Goal: Navigation & Orientation: Understand site structure

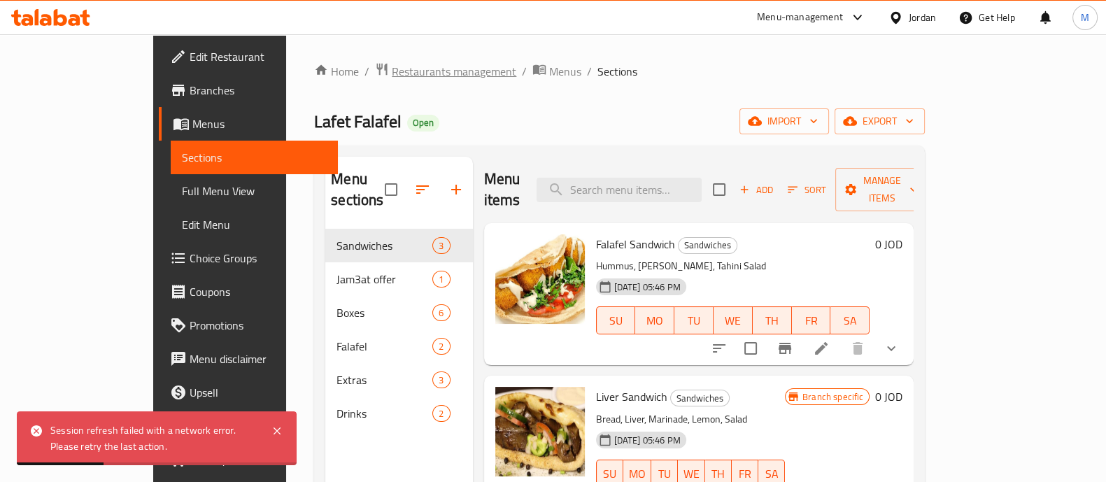
click at [392, 69] on span "Restaurants management" at bounding box center [454, 71] width 124 height 17
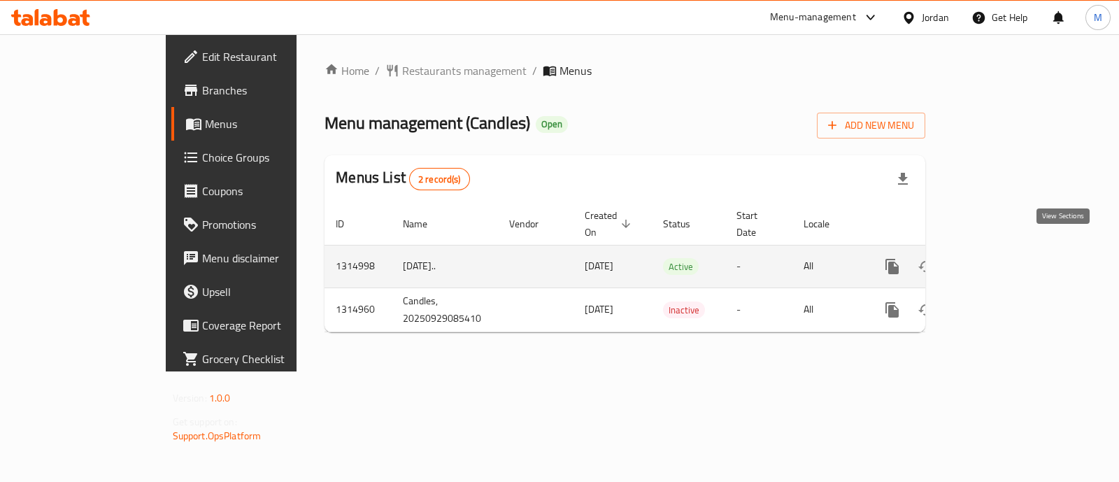
click at [1001, 258] on icon "enhanced table" at bounding box center [993, 266] width 17 height 17
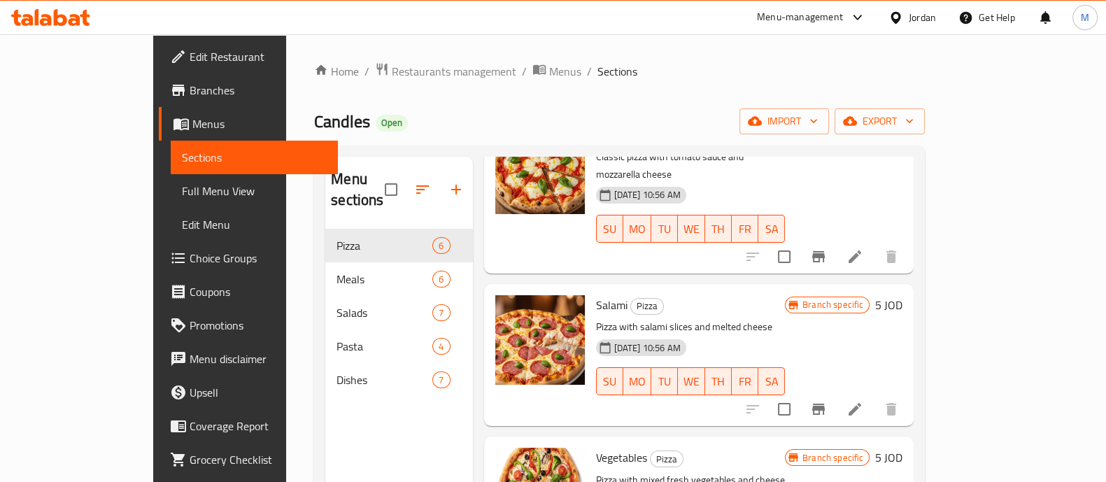
scroll to position [437, 0]
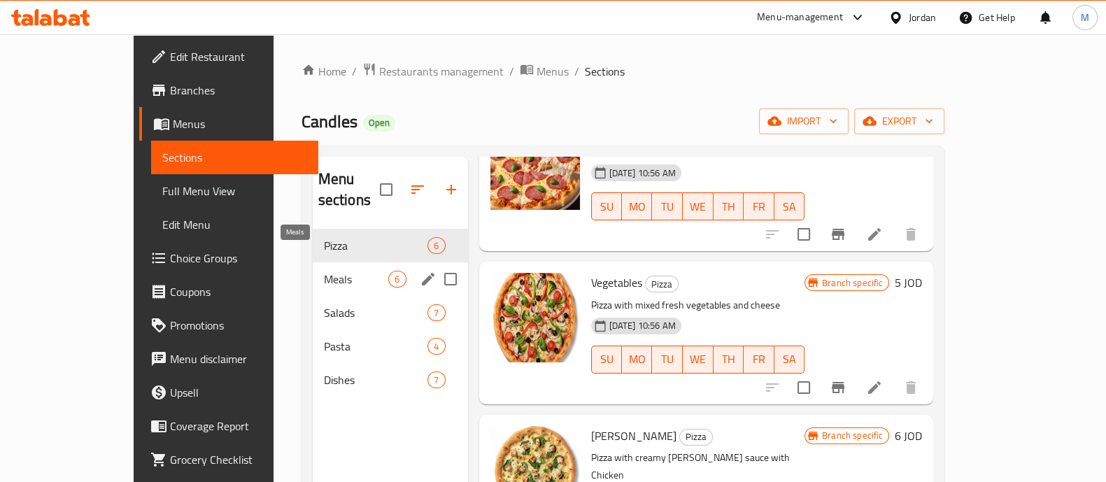
click at [324, 271] on span "Meals" at bounding box center [356, 279] width 65 height 17
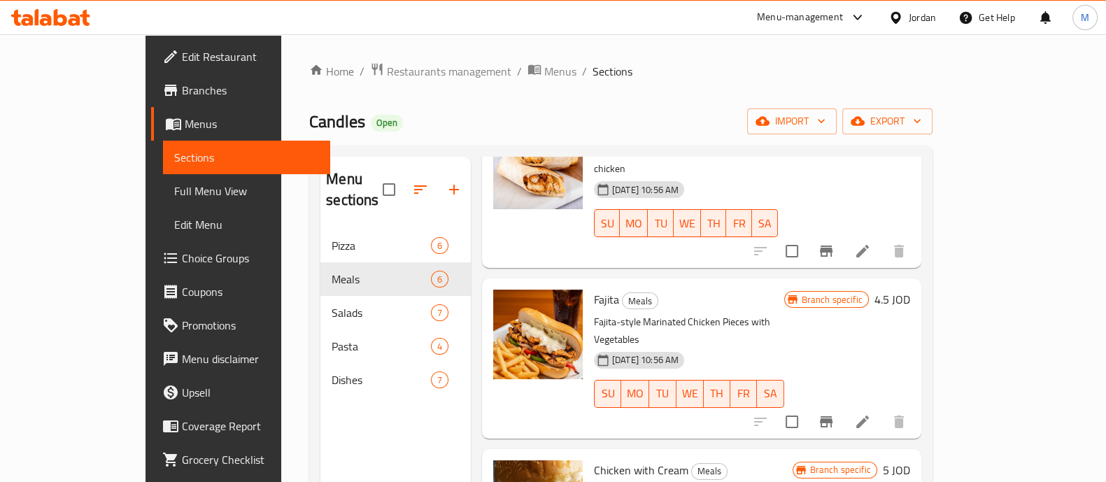
scroll to position [469, 0]
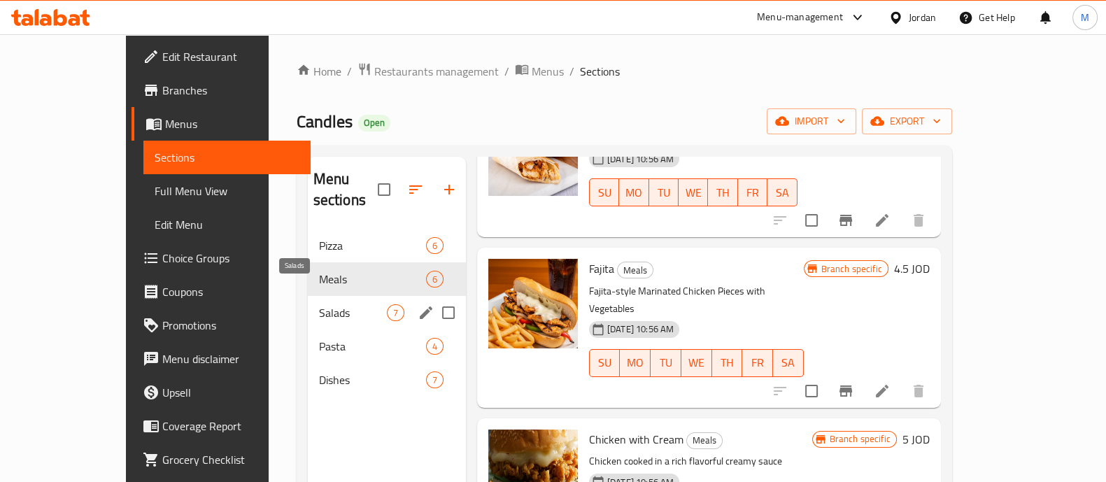
click at [319, 304] on span "Salads" at bounding box center [353, 312] width 68 height 17
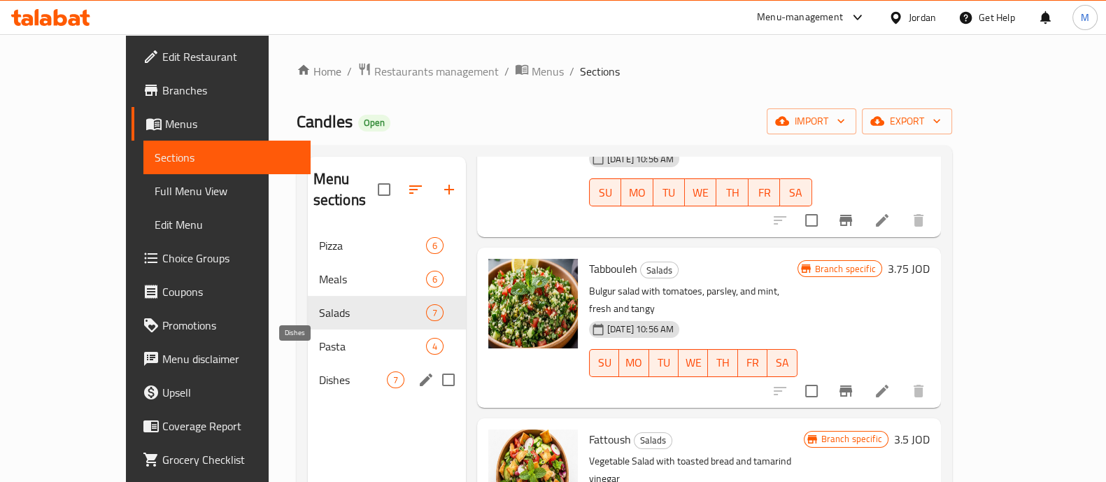
click at [319, 371] on span "Dishes" at bounding box center [353, 379] width 68 height 17
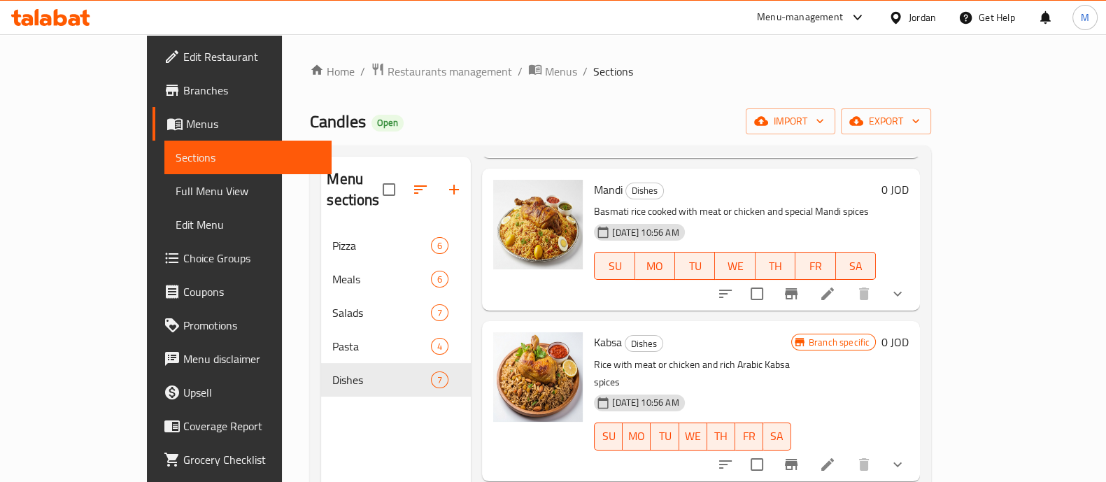
scroll to position [294, 0]
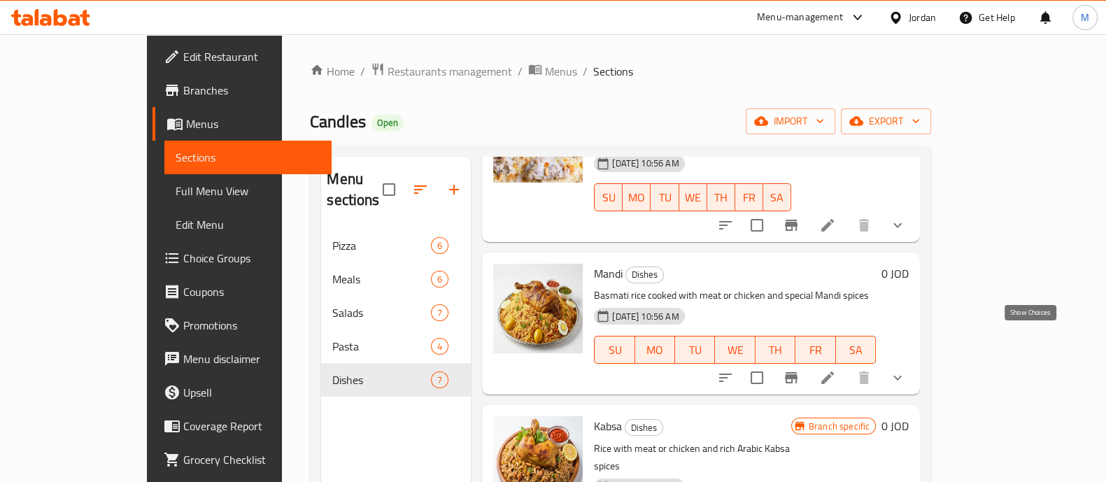
drag, startPoint x: 1031, startPoint y: 334, endPoint x: 1013, endPoint y: 332, distance: 17.5
click at [906, 369] on icon "show more" at bounding box center [897, 377] width 17 height 17
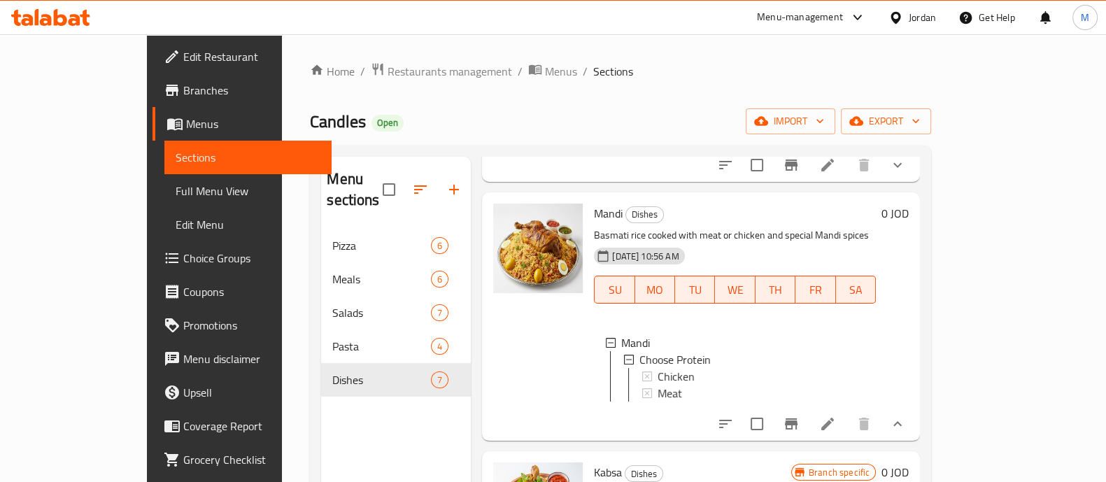
scroll to position [381, 0]
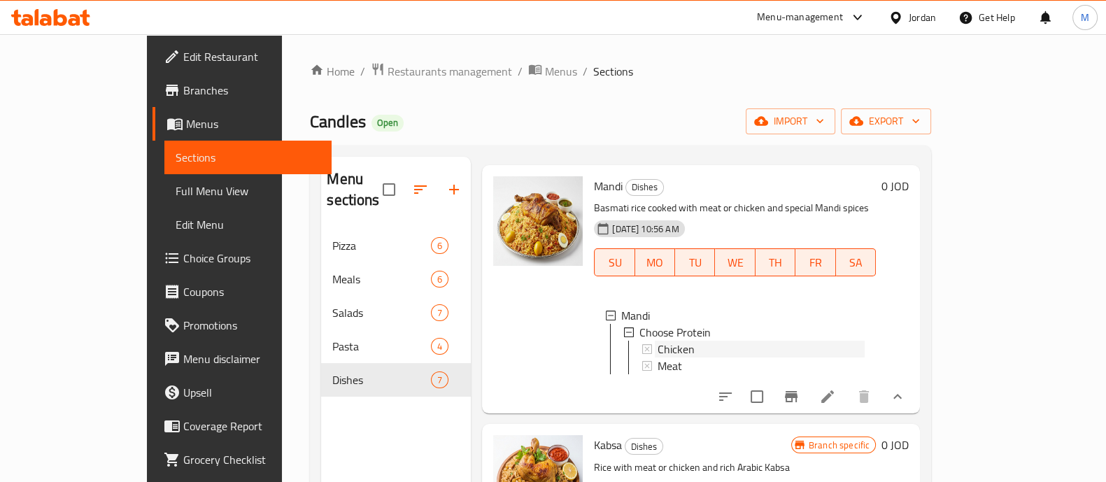
click at [661, 341] on div "Chicken" at bounding box center [760, 349] width 207 height 17
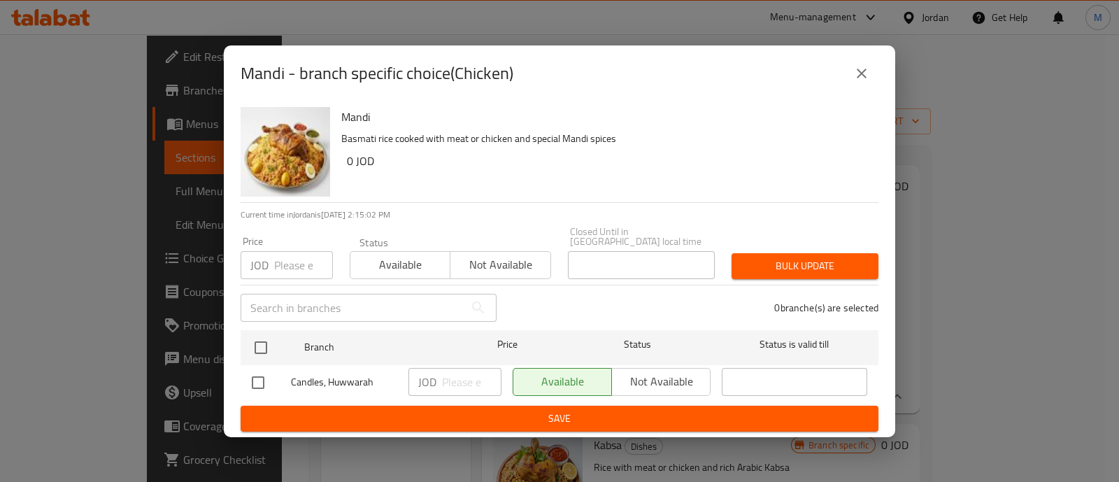
click at [867, 82] on icon "close" at bounding box center [861, 73] width 17 height 17
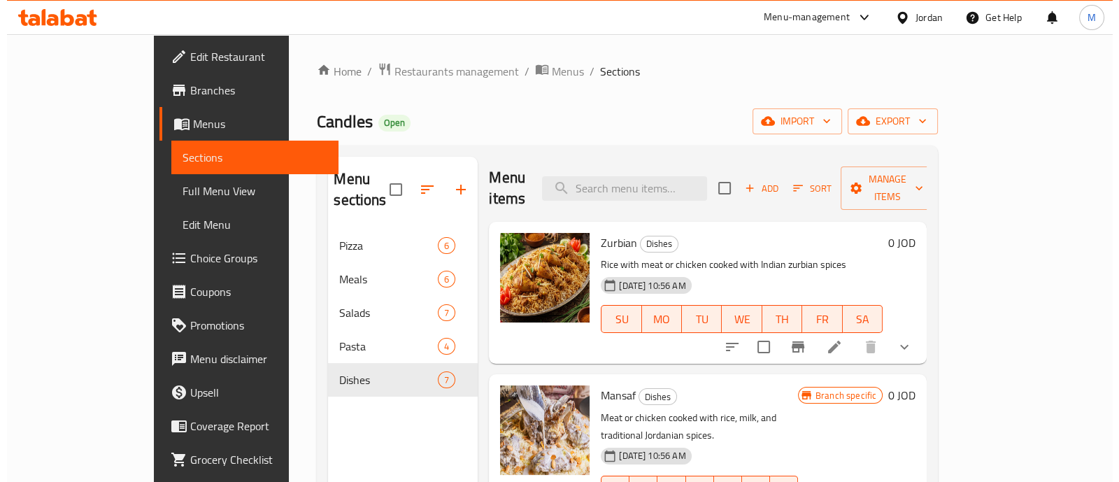
scroll to position [0, 0]
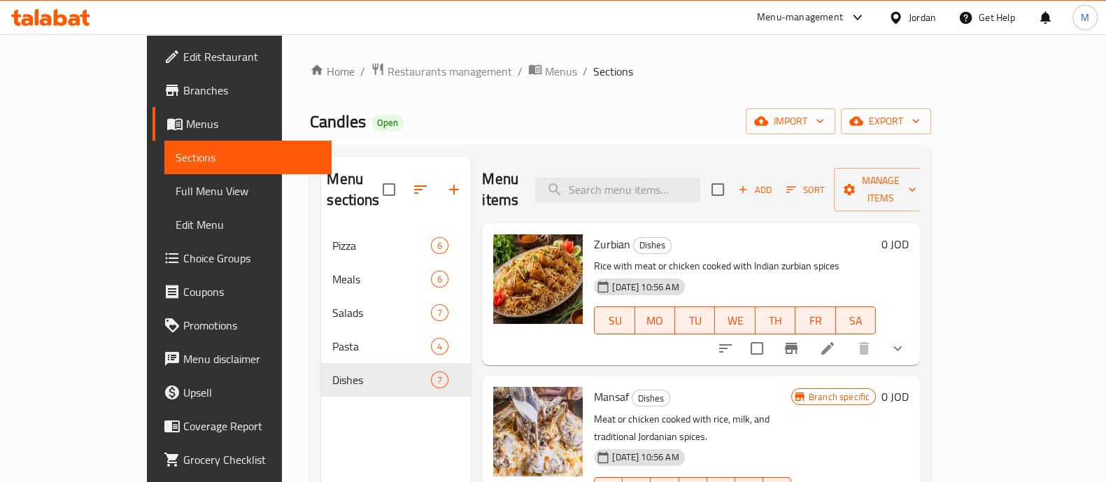
click at [790, 104] on div "Home / Restaurants management / Menus / Sections Candles Open import export Men…" at bounding box center [620, 355] width 621 height 587
click at [387, 75] on span "Restaurants management" at bounding box center [449, 71] width 124 height 17
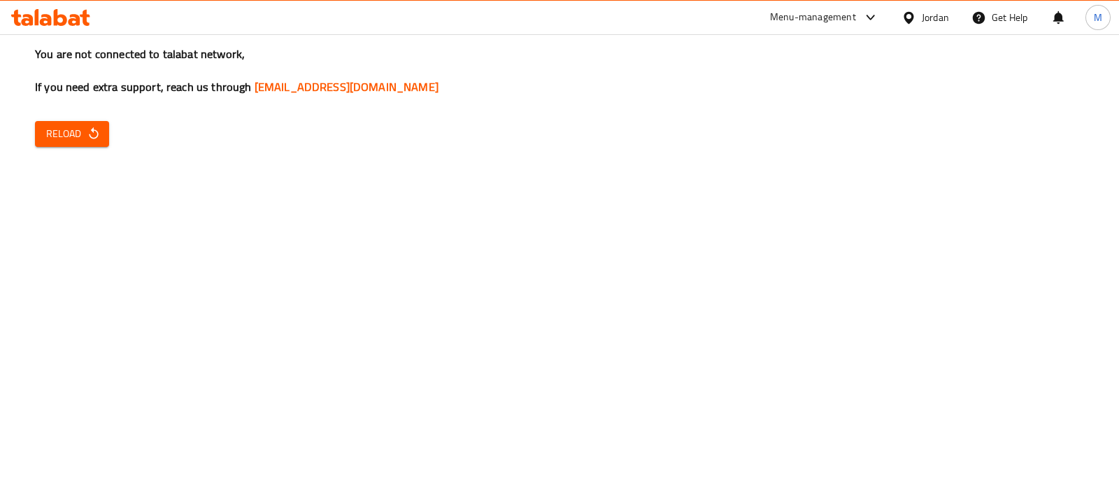
click at [990, 225] on div "You are not connected to talabat network, If you need extra support, reach us t…" at bounding box center [559, 241] width 1119 height 482
click at [102, 127] on button "Reload" at bounding box center [72, 134] width 74 height 26
click at [99, 140] on icon "button" at bounding box center [94, 134] width 14 height 14
click at [73, 139] on span "Reload" at bounding box center [72, 133] width 52 height 17
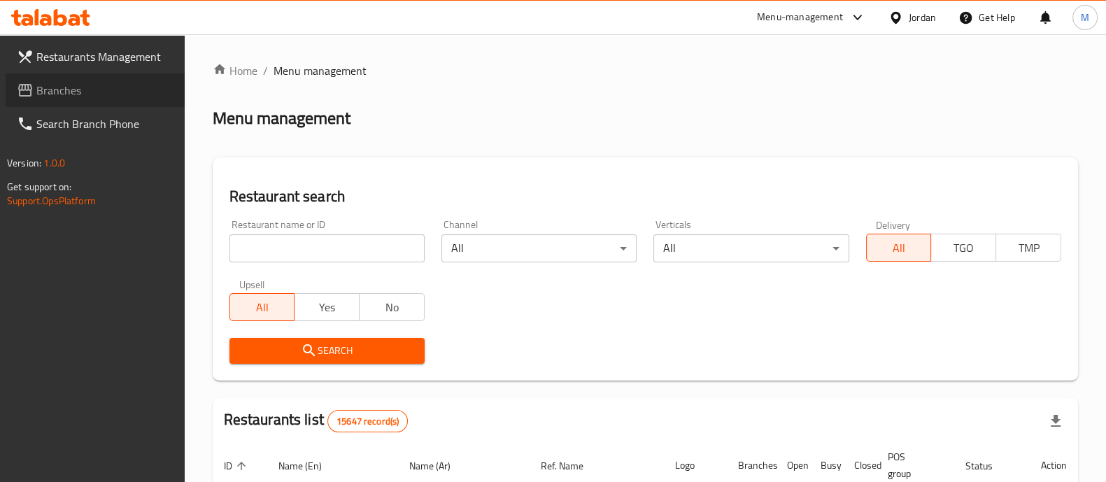
click at [78, 87] on span "Branches" at bounding box center [104, 90] width 137 height 17
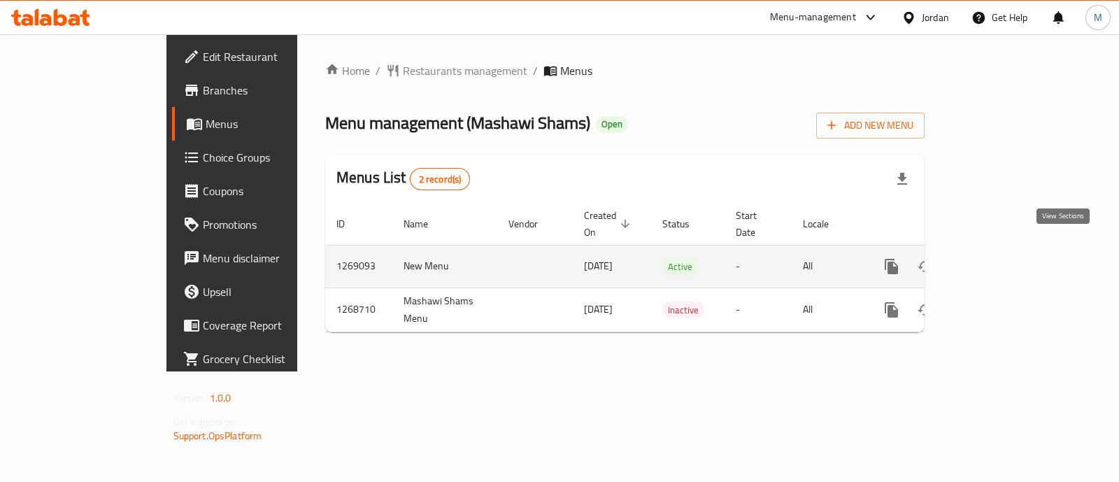
click at [1001, 258] on icon "enhanced table" at bounding box center [992, 266] width 17 height 17
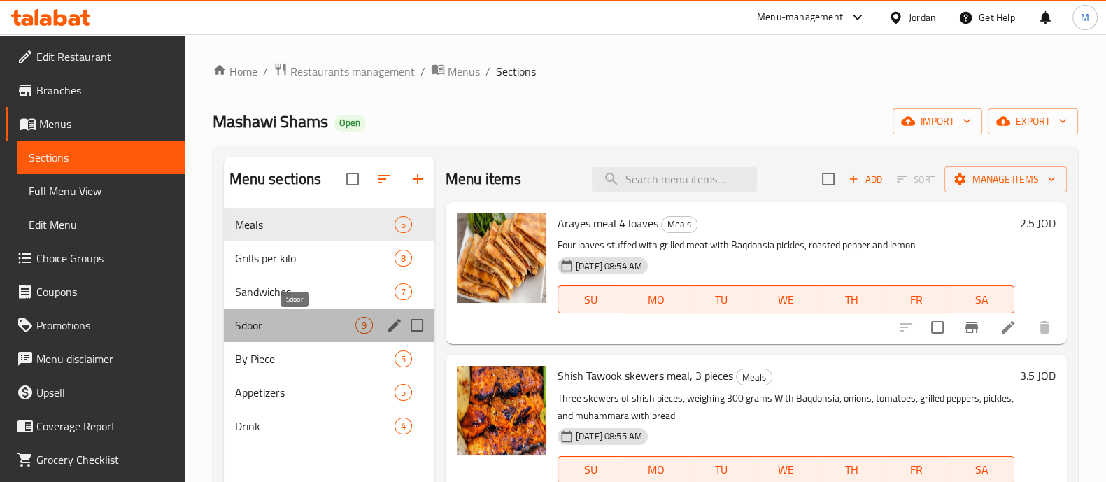
click at [293, 323] on span "Sdoor" at bounding box center [295, 325] width 120 height 17
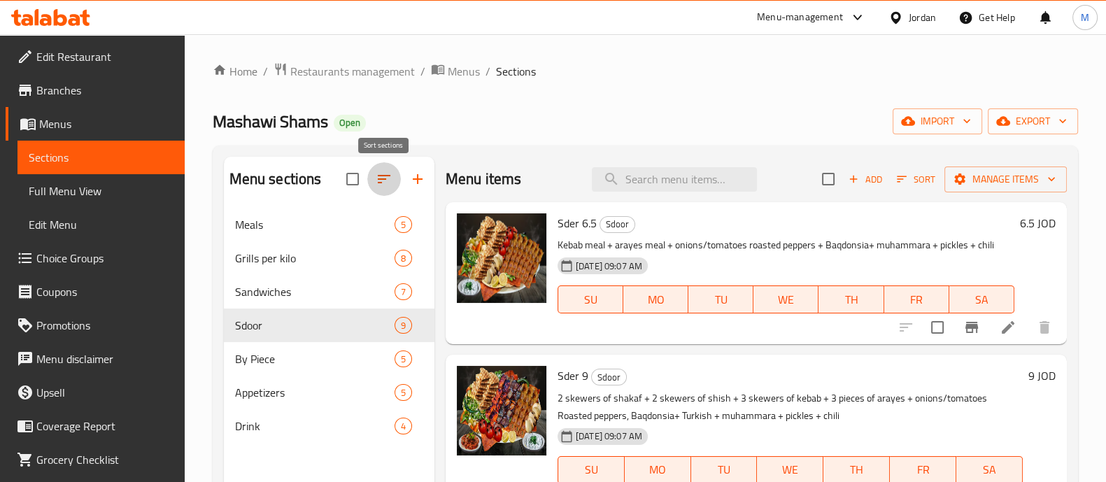
click at [390, 171] on icon "button" at bounding box center [384, 179] width 17 height 17
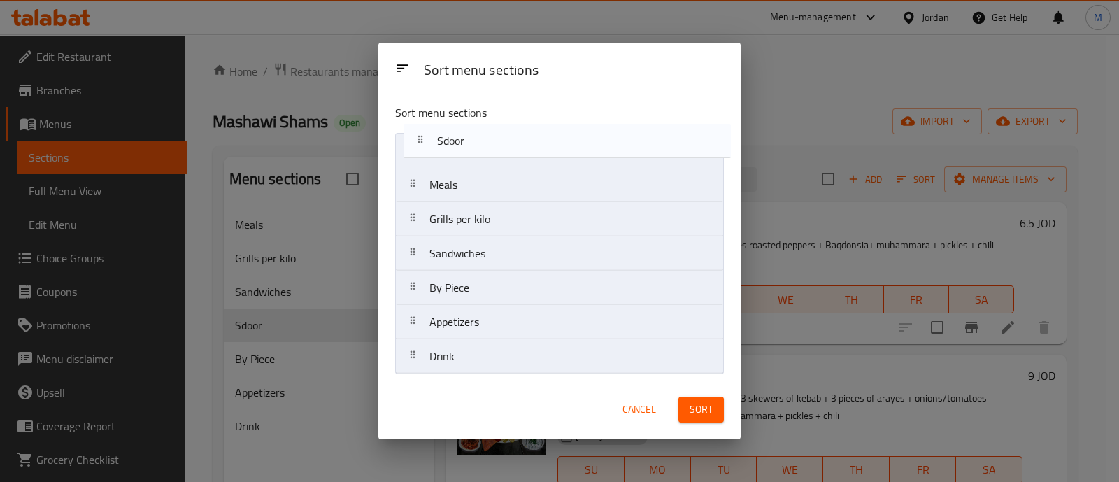
drag, startPoint x: 478, startPoint y: 265, endPoint x: 485, endPoint y: 133, distance: 132.4
click at [485, 133] on nav "Meals Grills per kilo Sandwiches Sdoor By Piece Appetizers Drink" at bounding box center [559, 253] width 328 height 241
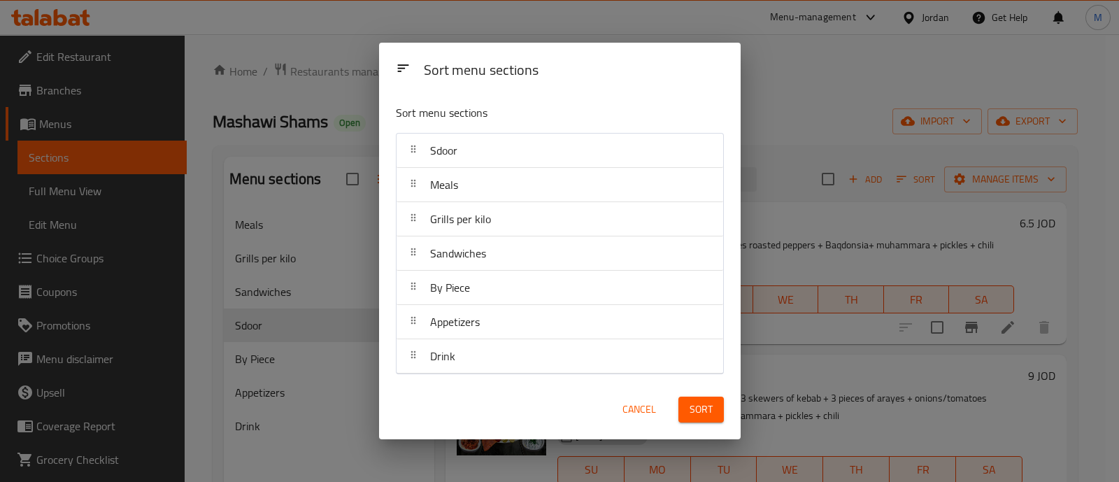
click at [706, 413] on span "Sort" at bounding box center [701, 409] width 23 height 17
